Goal: Information Seeking & Learning: Learn about a topic

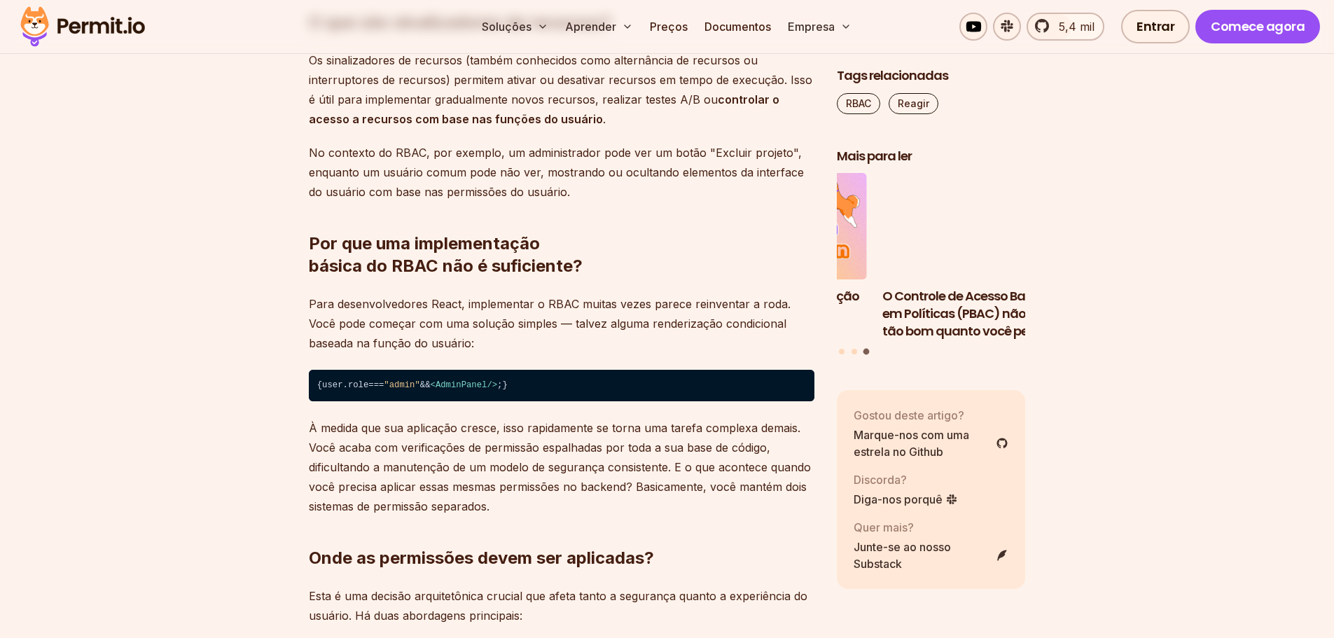
scroll to position [1751, 0]
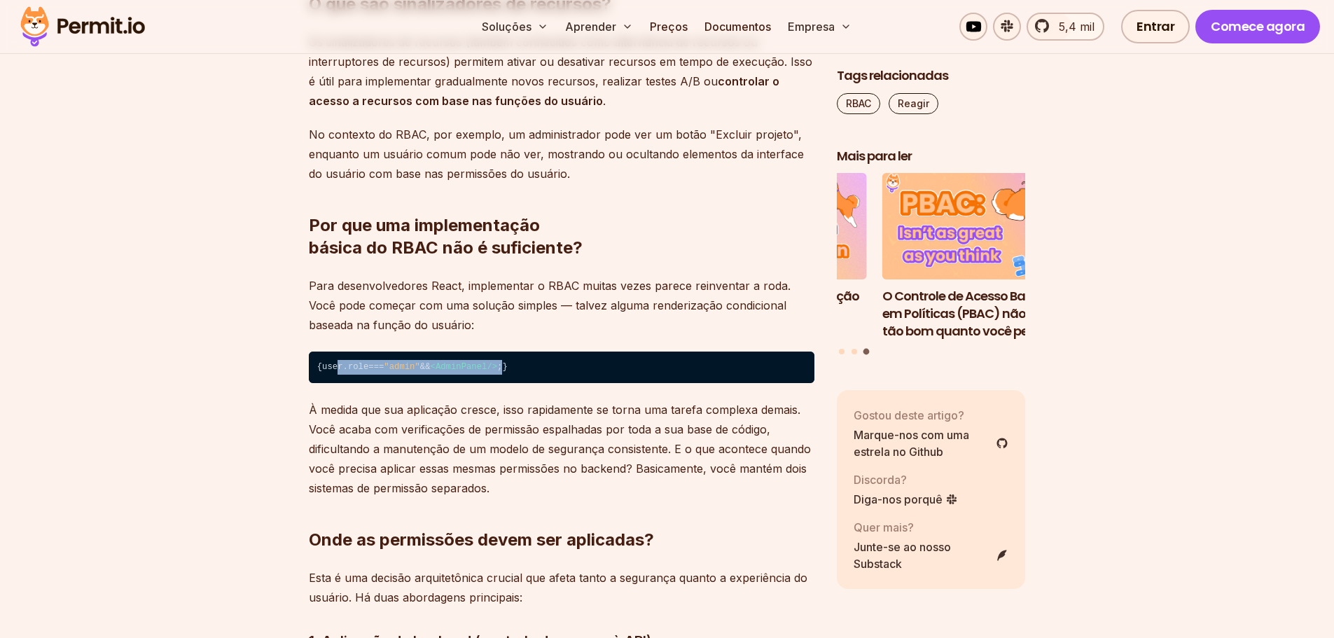
drag, startPoint x: 526, startPoint y: 378, endPoint x: 325, endPoint y: 387, distance: 201.2
click at [325, 384] on code "{ user. role === "admin" && < AdminPanel /> ; }" at bounding box center [562, 368] width 506 height 32
click at [396, 369] on code "{ user. role === "admin" && < AdminPanel /> ; }" at bounding box center [562, 368] width 506 height 32
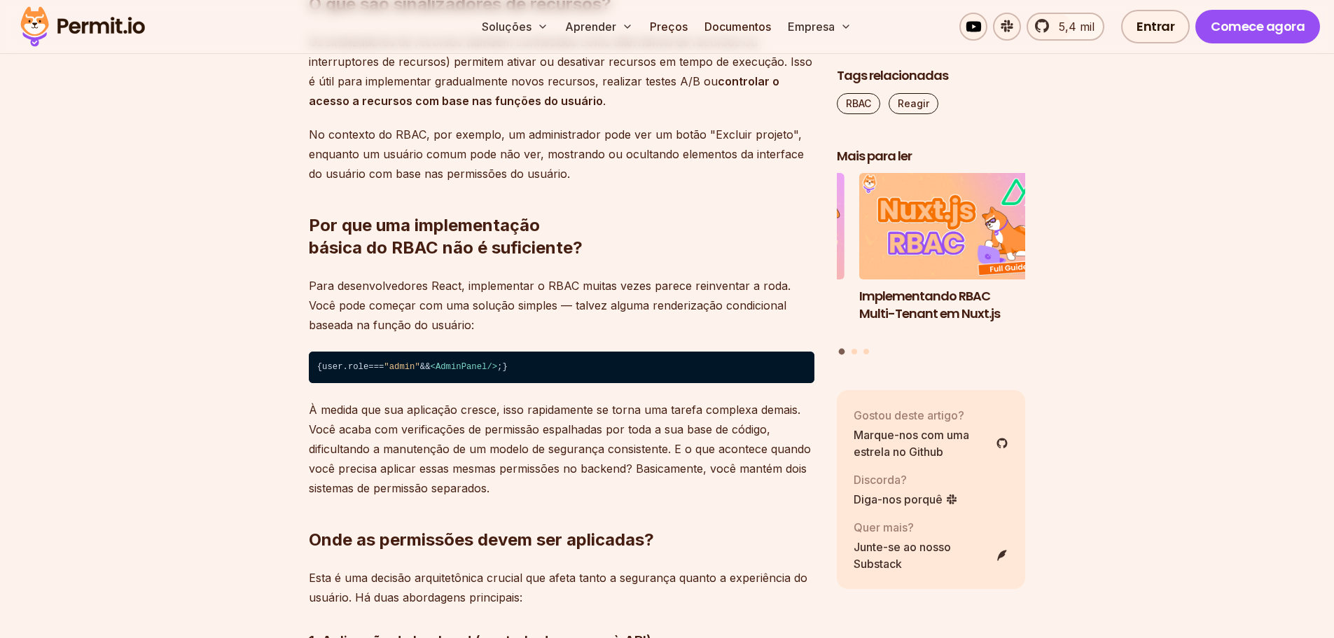
drag, startPoint x: 463, startPoint y: 317, endPoint x: 553, endPoint y: 322, distance: 89.8
click at [553, 322] on p "Para desenvolvedores React, implementar o RBAC muitas vezes parece reinventar a…" at bounding box center [562, 305] width 506 height 59
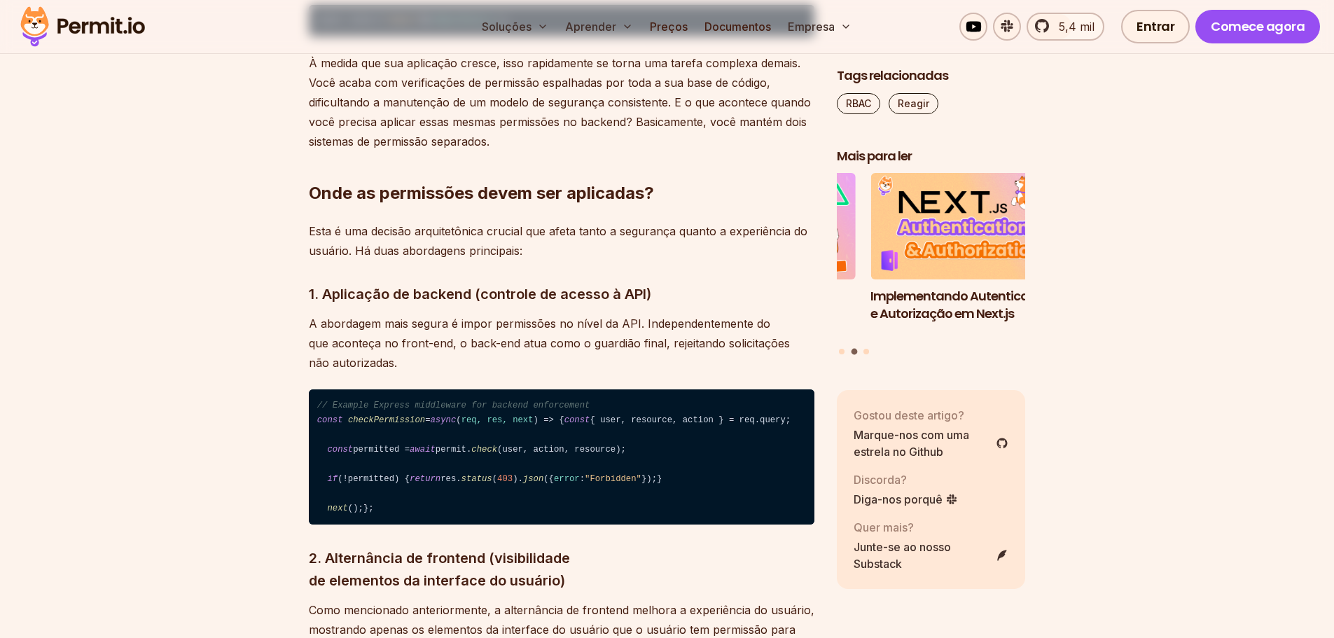
scroll to position [2101, 0]
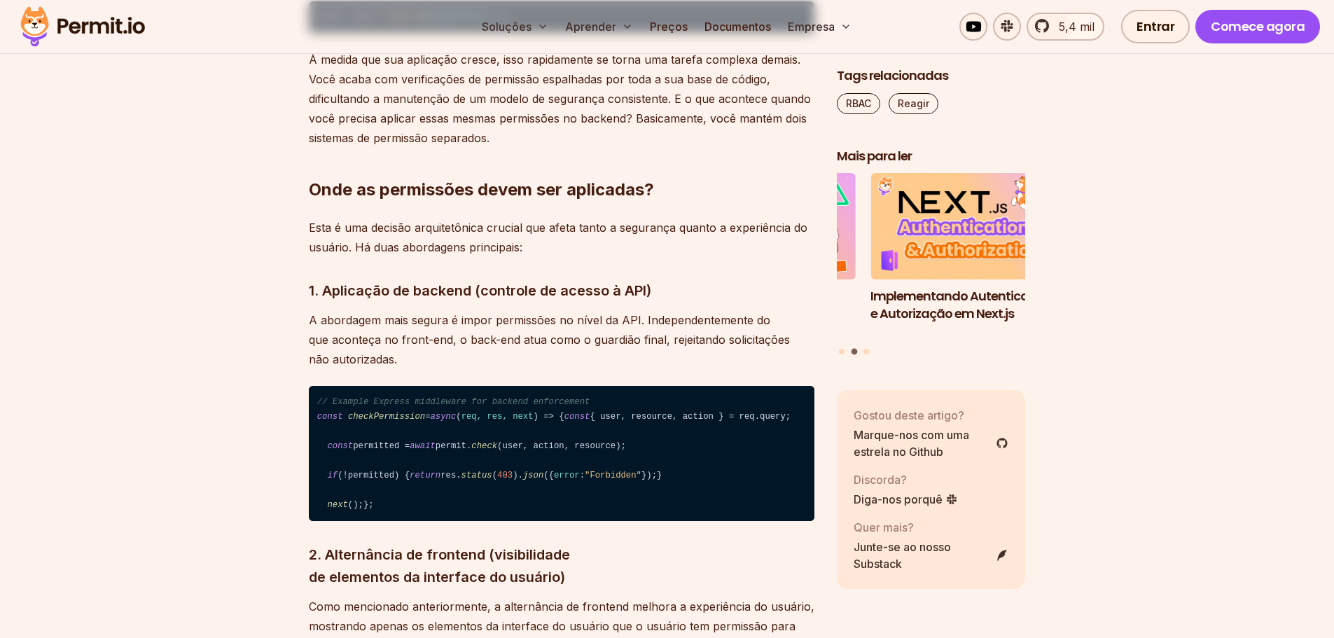
drag, startPoint x: 450, startPoint y: 389, endPoint x: 527, endPoint y: 387, distance: 76.4
click at [527, 369] on p "A abordagem mais segura é impor permissões no nível da API. Independentemente d…" at bounding box center [562, 339] width 506 height 59
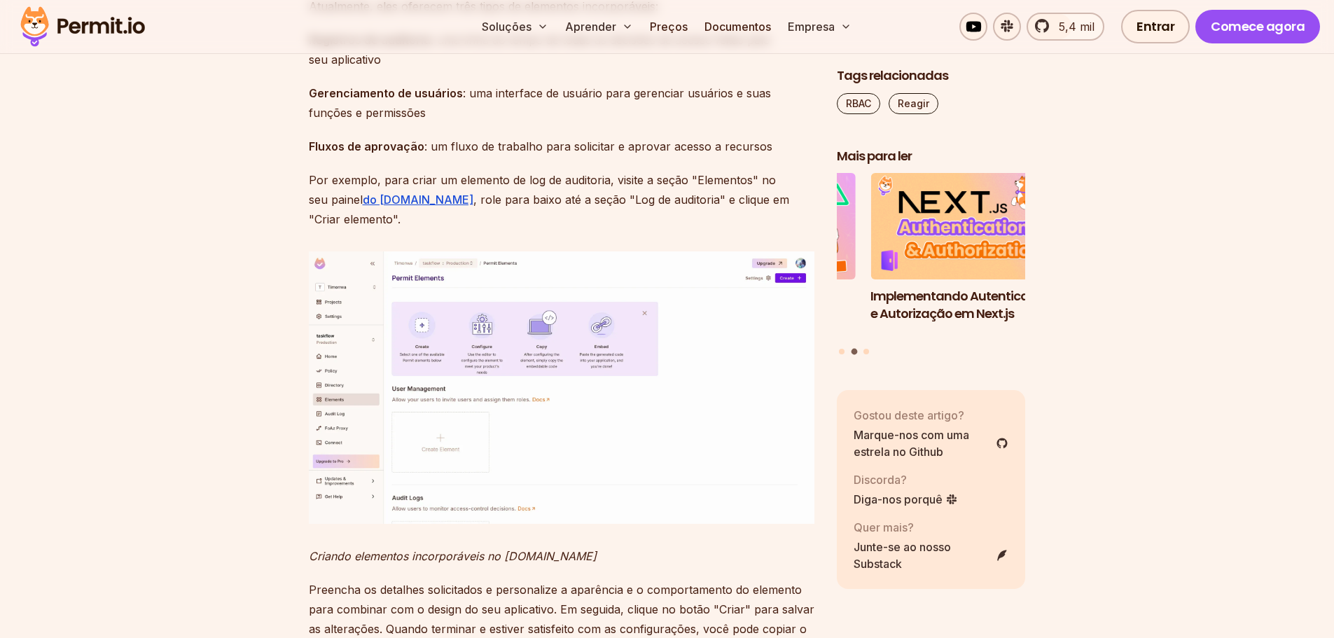
scroll to position [13503, 0]
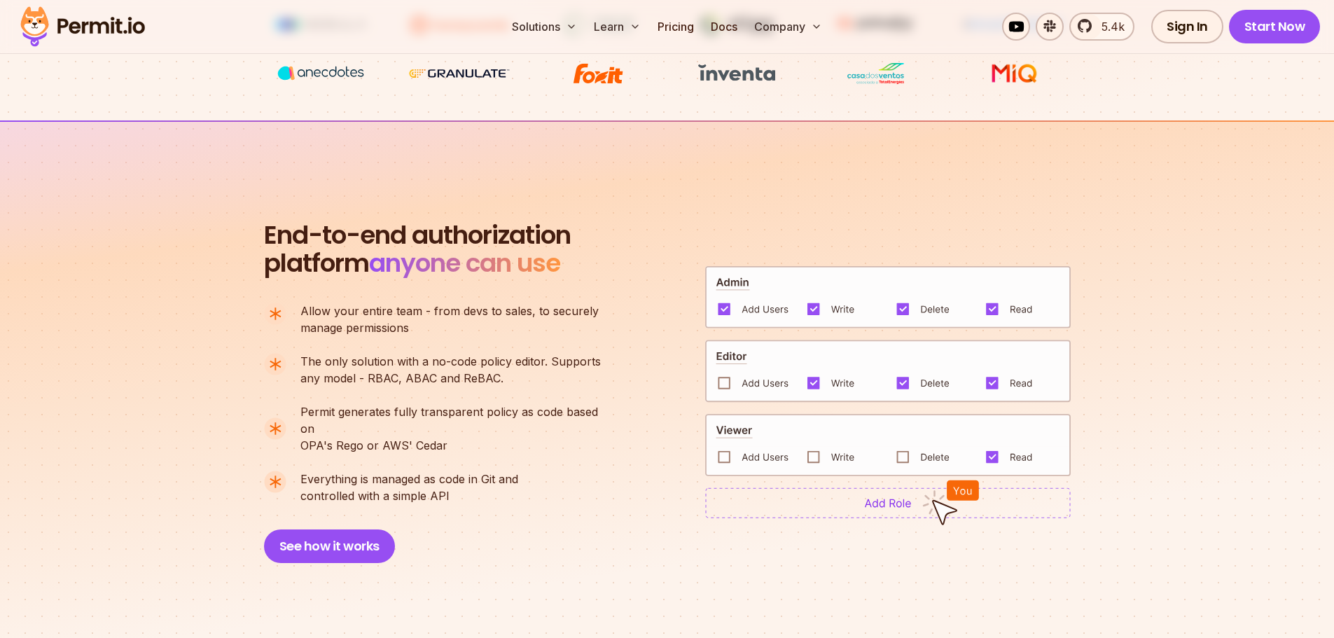
scroll to position [1191, 0]
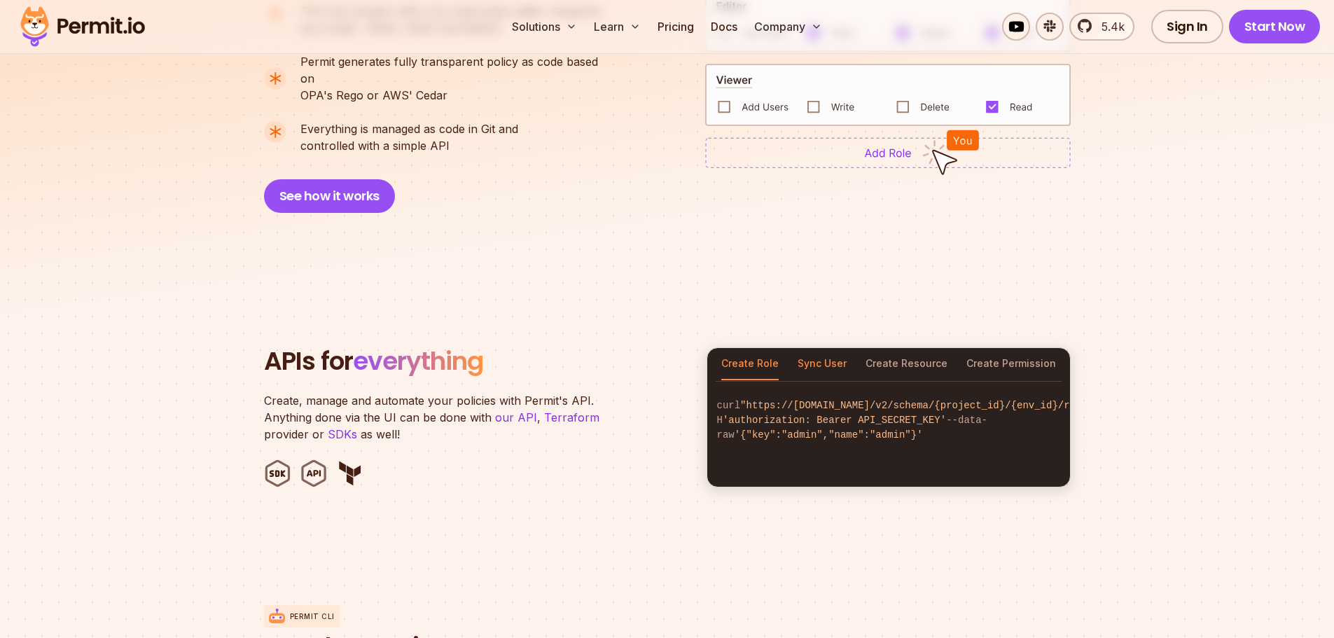
click at [822, 356] on button "Sync User" at bounding box center [822, 364] width 49 height 32
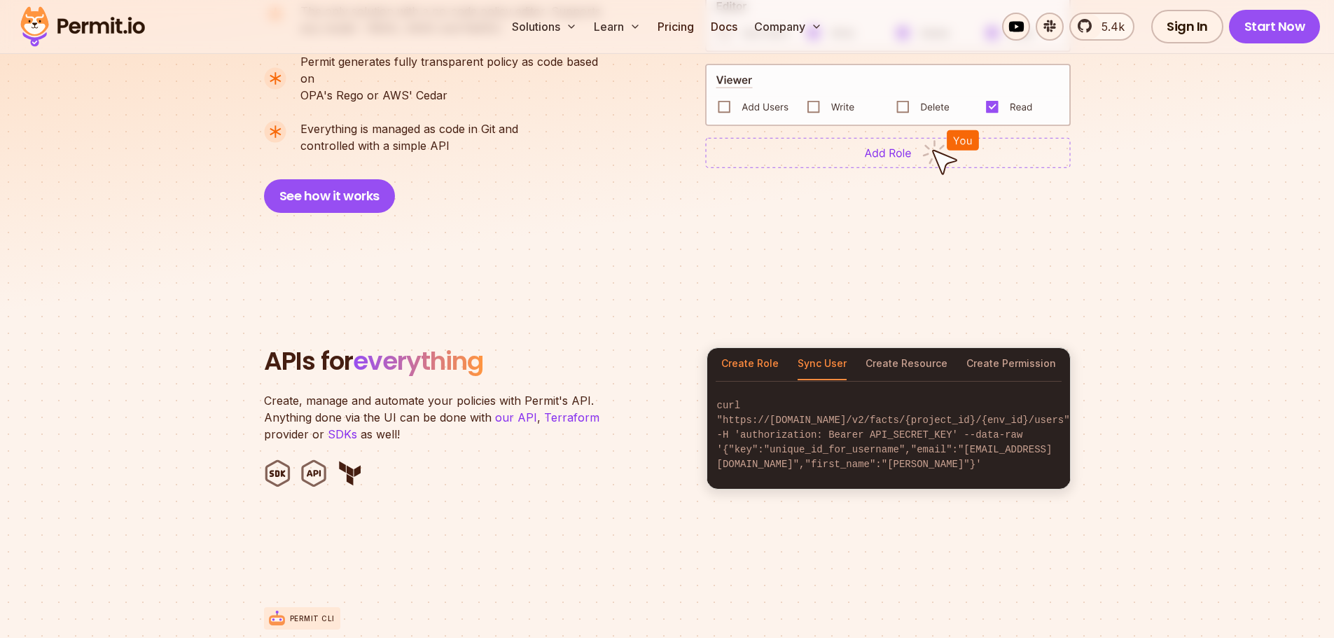
click at [756, 350] on button "Create Role" at bounding box center [749, 364] width 57 height 32
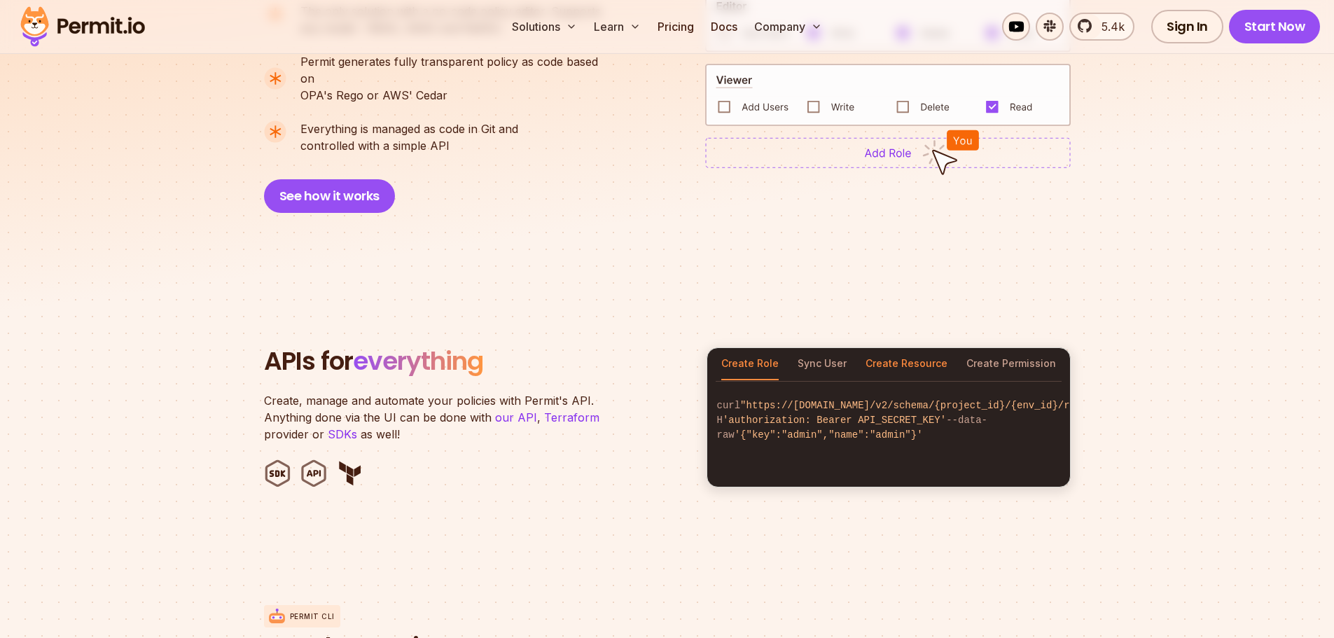
click at [925, 350] on button "Create Resource" at bounding box center [907, 364] width 82 height 32
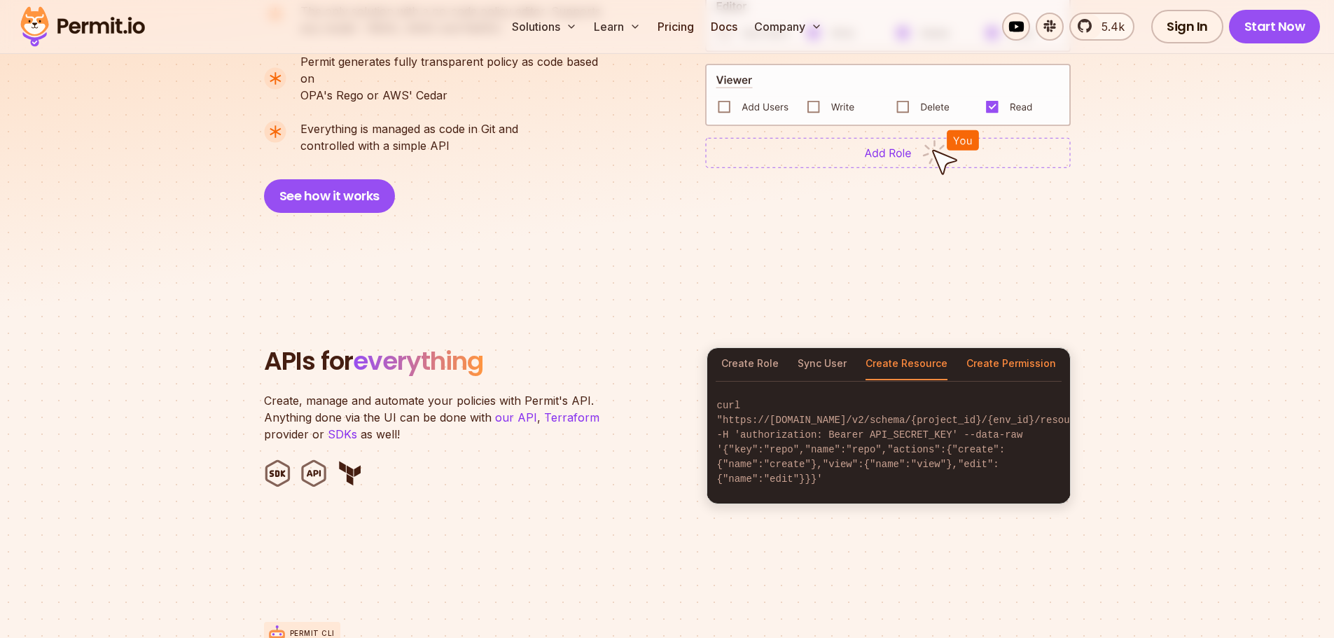
click at [1016, 350] on button "Create Permission" at bounding box center [1012, 364] width 90 height 32
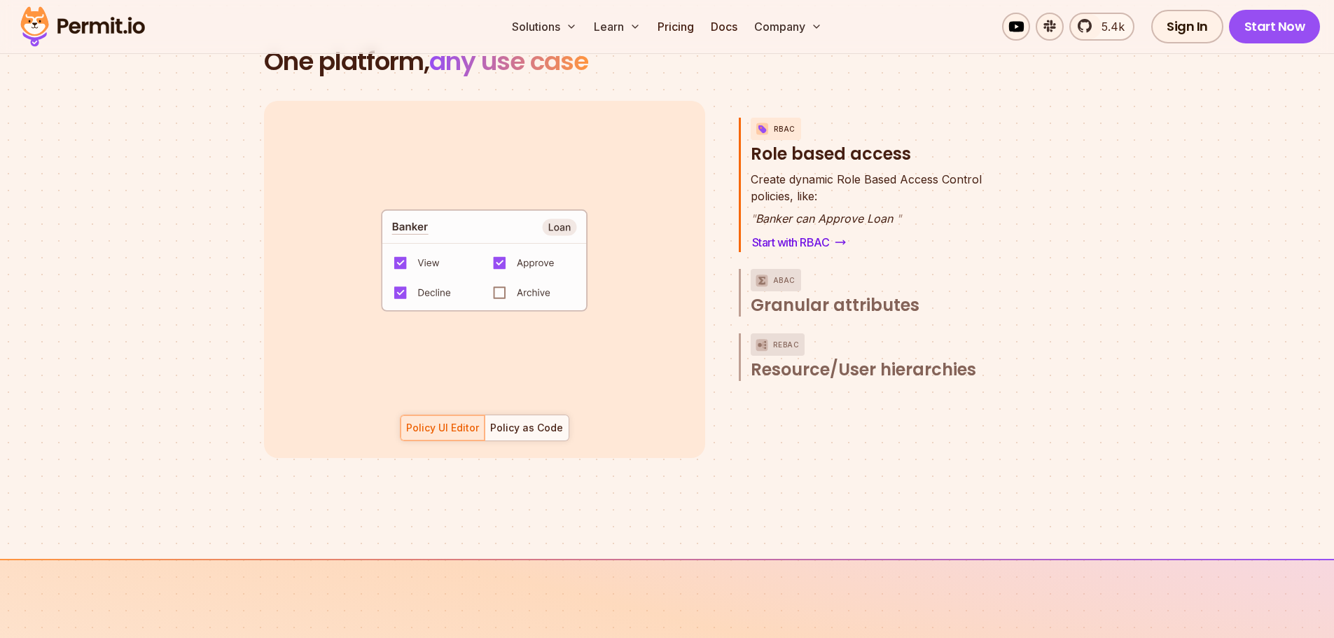
scroll to position [2171, 0]
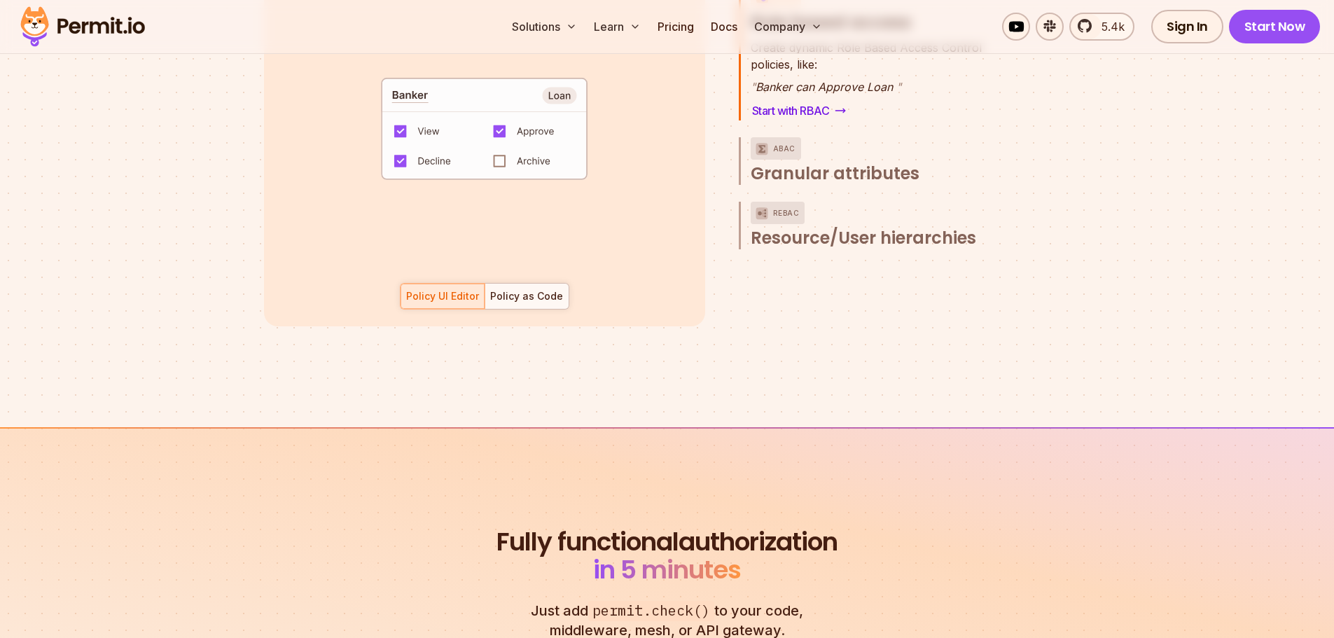
click at [389, 170] on span ""View"" at bounding box center [371, 175] width 35 height 11
click at [401, 156] on span ""Banker"" at bounding box center [407, 161] width 47 height 11
click at [401, 120] on code "default allow := false allow if { some role in data.users[input.user].roles act…" at bounding box center [484, 134] width 291 height 120
click at [403, 116] on code "default allow := false allow if { some role in data.users[input.user].roles act…" at bounding box center [484, 134] width 291 height 120
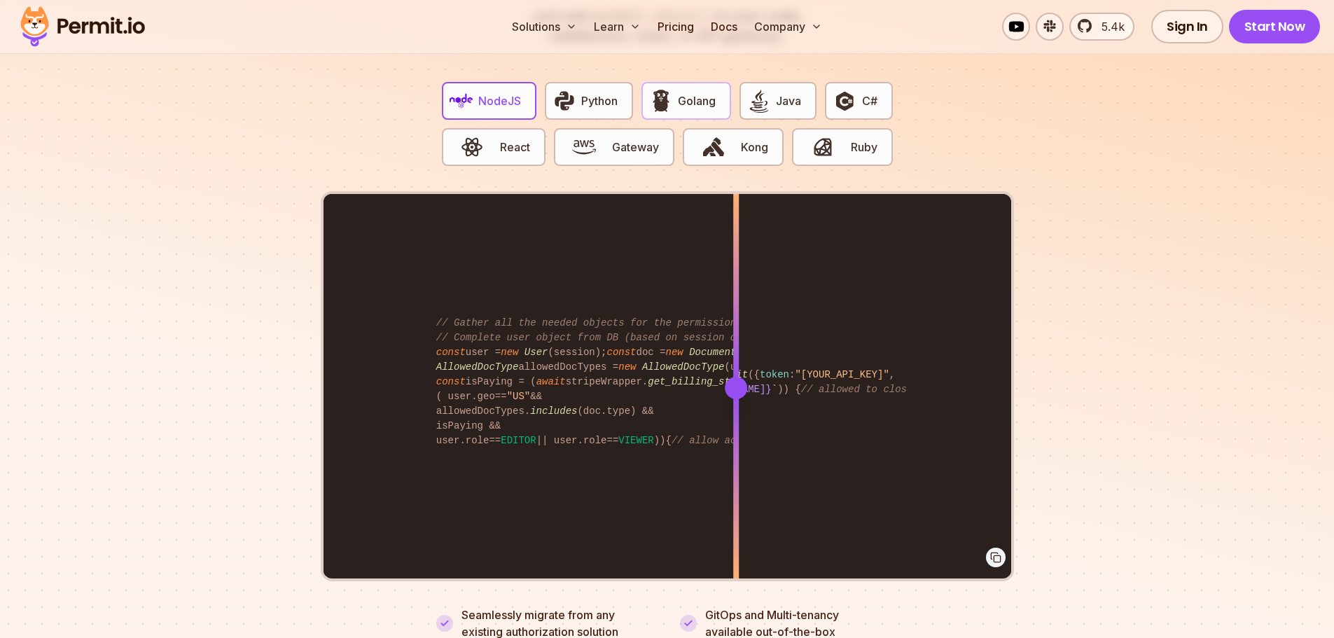
scroll to position [2942, 0]
